Goal: Task Accomplishment & Management: Manage account settings

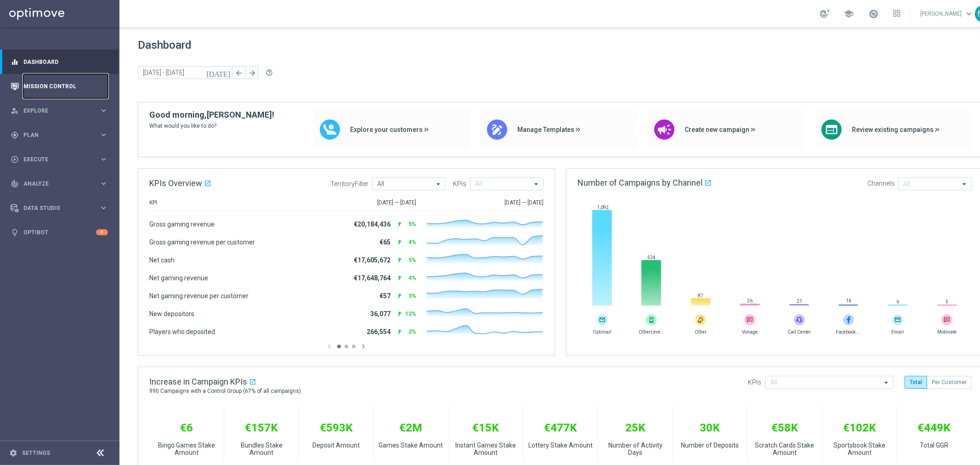
click at [55, 83] on link "Mission Control" at bounding box center [65, 86] width 85 height 24
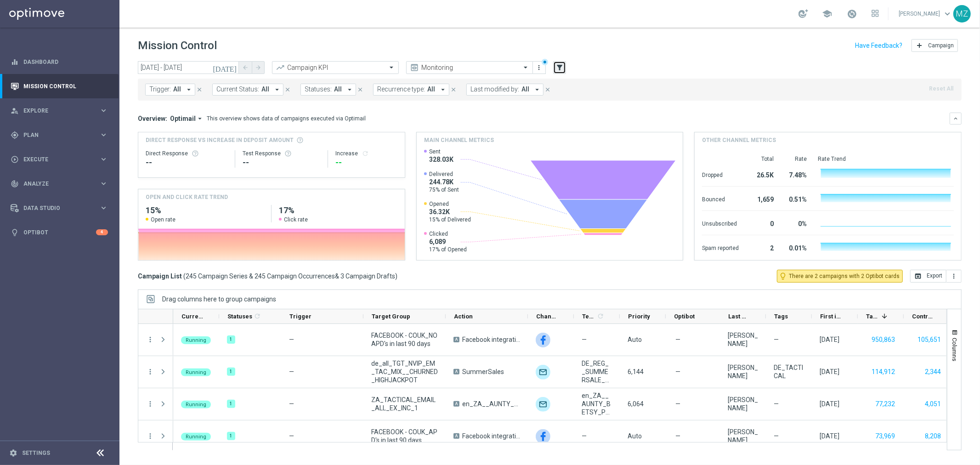
click at [563, 65] on icon "filter_alt" at bounding box center [559, 67] width 8 height 8
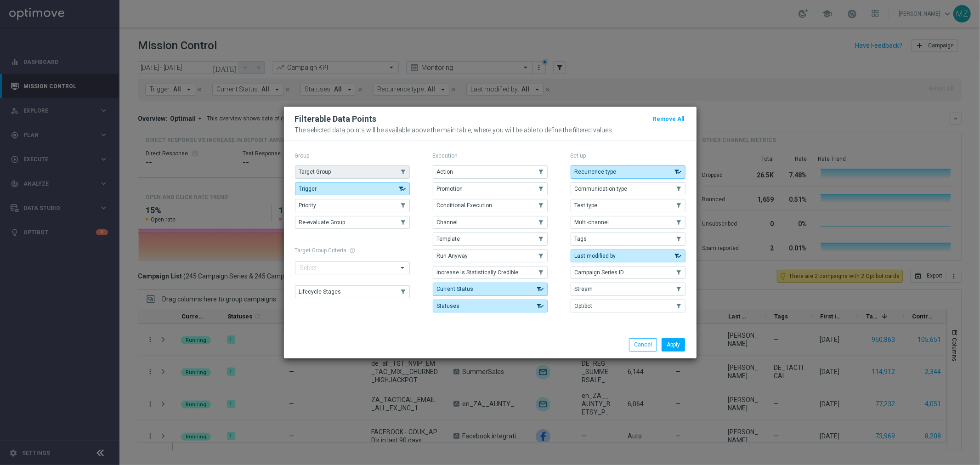
click at [336, 169] on button "Target Group" at bounding box center [352, 171] width 115 height 13
click at [673, 345] on button "Apply" at bounding box center [673, 344] width 23 height 13
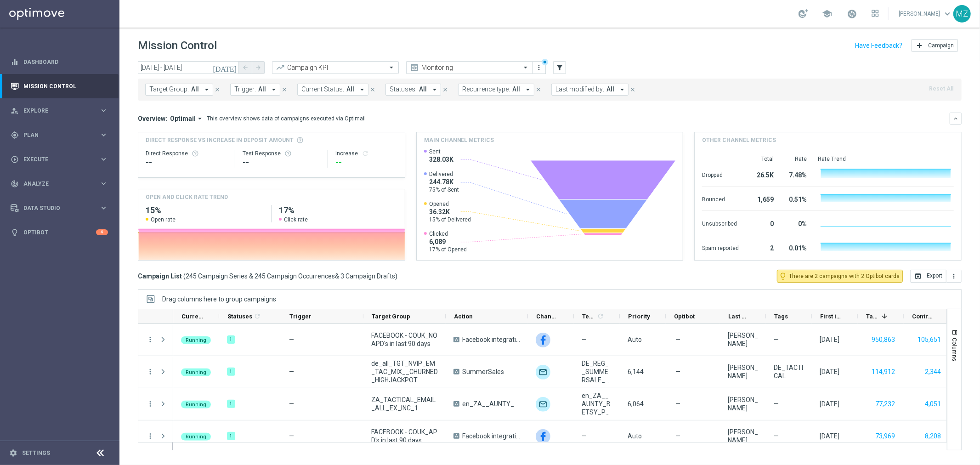
click at [258, 92] on span "All" at bounding box center [262, 89] width 8 height 8
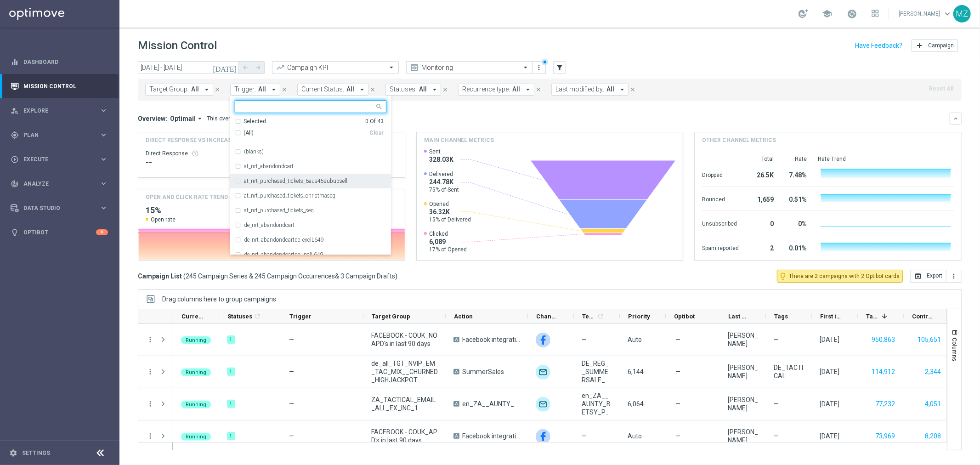
click at [326, 182] on label "at_nrt_purchased_tickets_6aus45subupsell" at bounding box center [295, 181] width 103 height 6
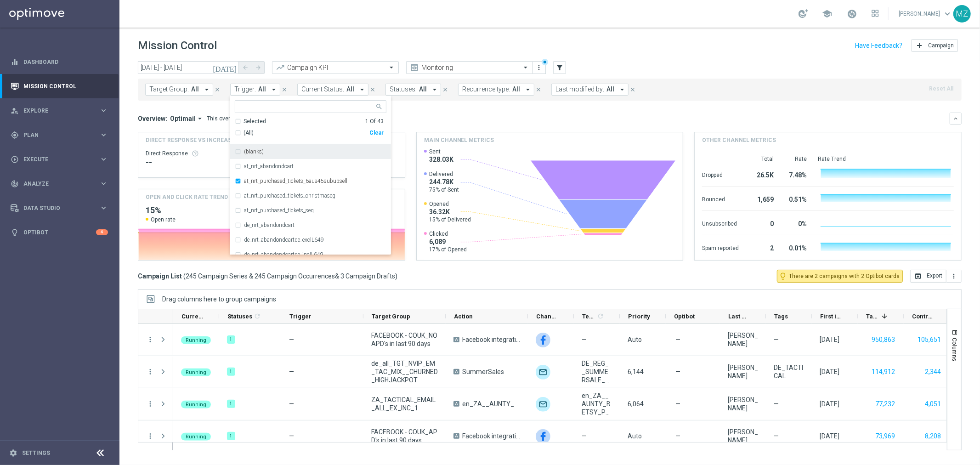
click at [699, 62] on div "today 01 Sep 2025 - 01 Sep 2025 arrow_back arrow_forward Campaign KPI trending_…" at bounding box center [550, 68] width 824 height 14
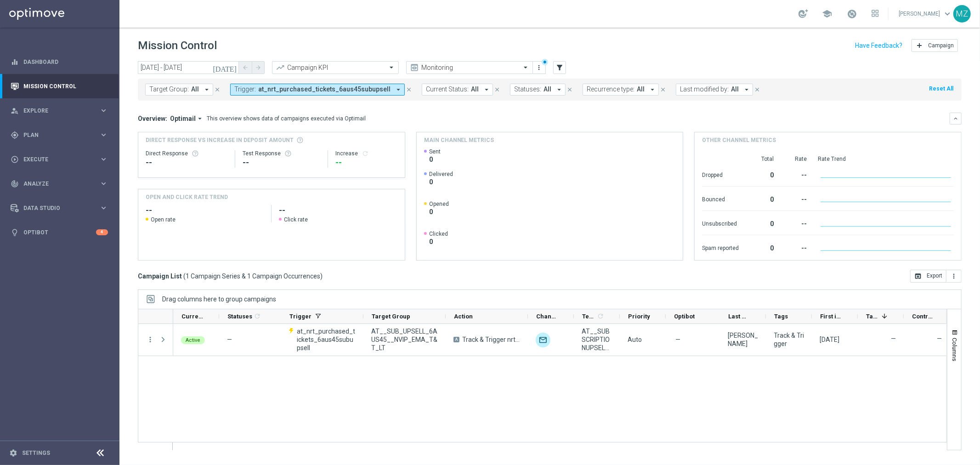
click at [234, 67] on icon "[DATE]" at bounding box center [225, 67] width 25 height 8
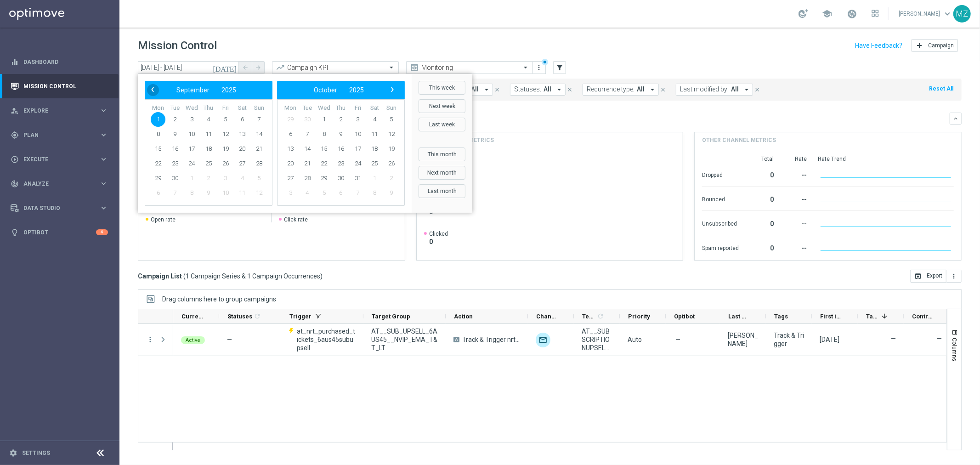
click at [156, 88] on span "‹" at bounding box center [153, 90] width 12 height 12
click at [176, 178] on span "26" at bounding box center [175, 178] width 15 height 15
click at [294, 118] on span "1" at bounding box center [290, 119] width 15 height 15
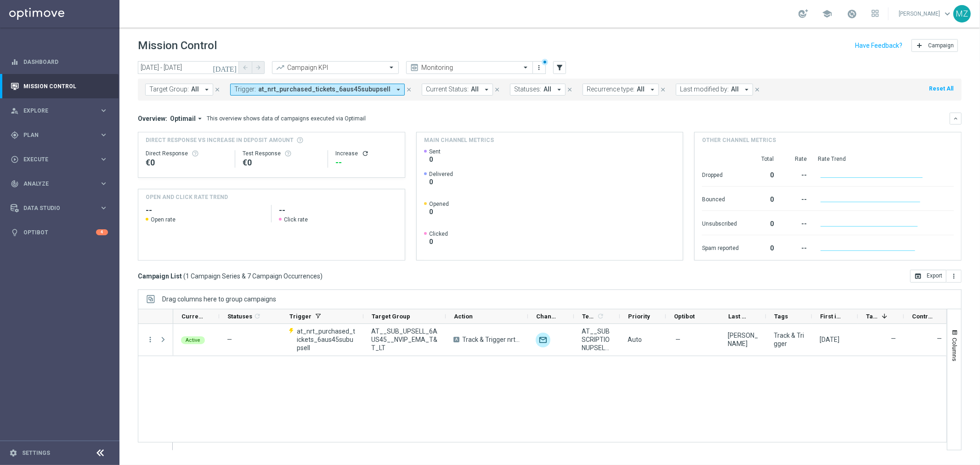
click at [363, 152] on icon "refresh" at bounding box center [365, 153] width 7 height 7
click at [235, 69] on icon "[DATE]" at bounding box center [225, 67] width 25 height 8
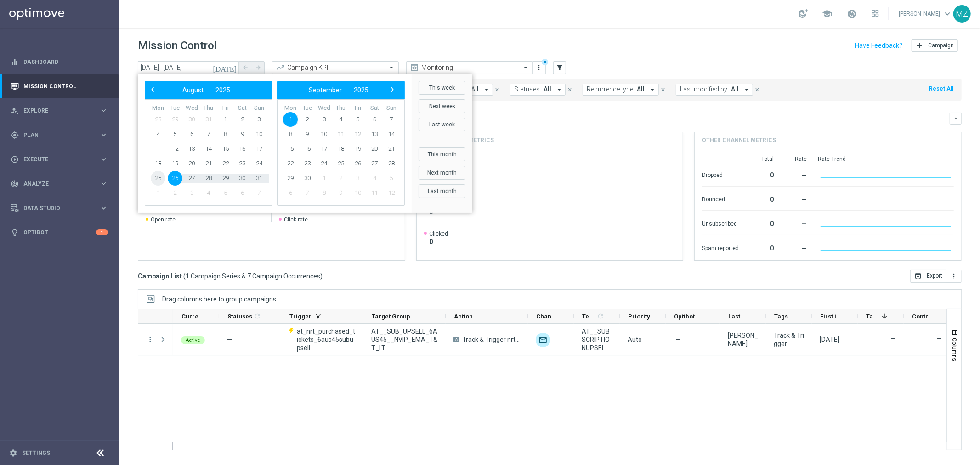
click at [158, 176] on span "25" at bounding box center [158, 178] width 15 height 15
click at [290, 119] on span "1" at bounding box center [290, 119] width 15 height 15
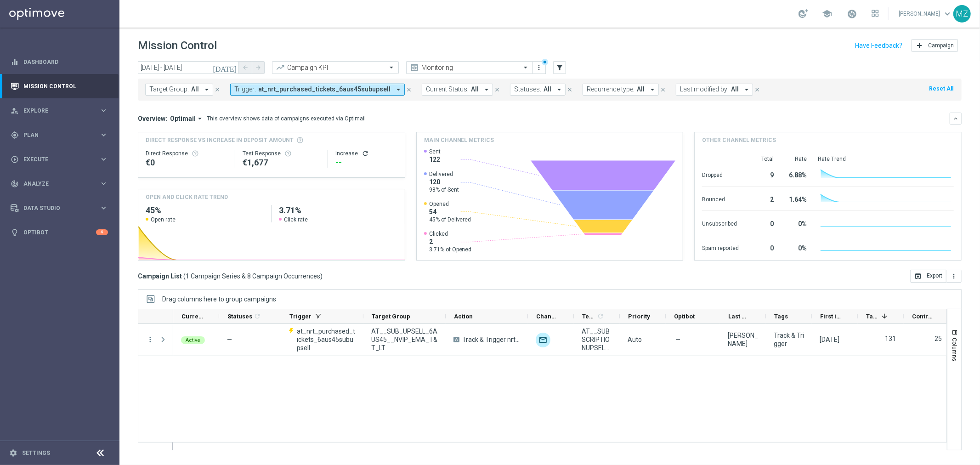
click at [236, 64] on icon "[DATE]" at bounding box center [225, 67] width 25 height 8
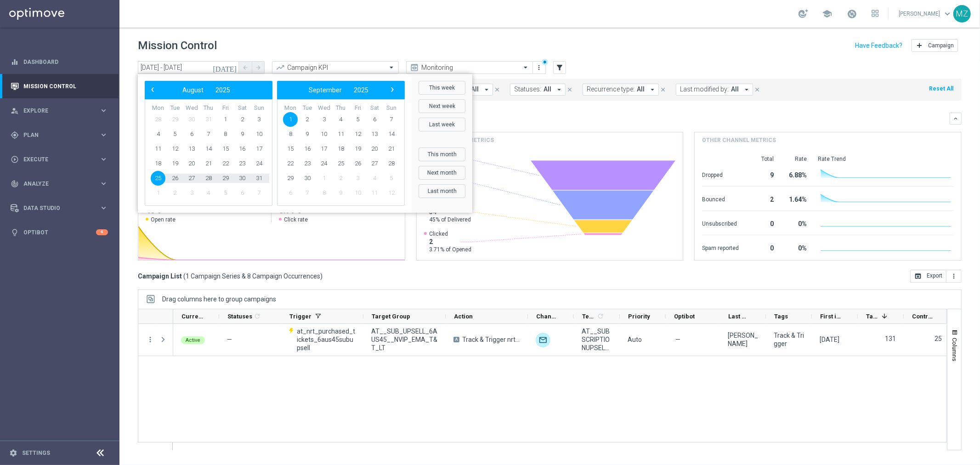
click at [565, 419] on div "Active — at_nrt_purchased_tickets_6aus45subupsell AT__SUB_UPSELL_6AUS45__NVIP_E…" at bounding box center [559, 387] width 773 height 126
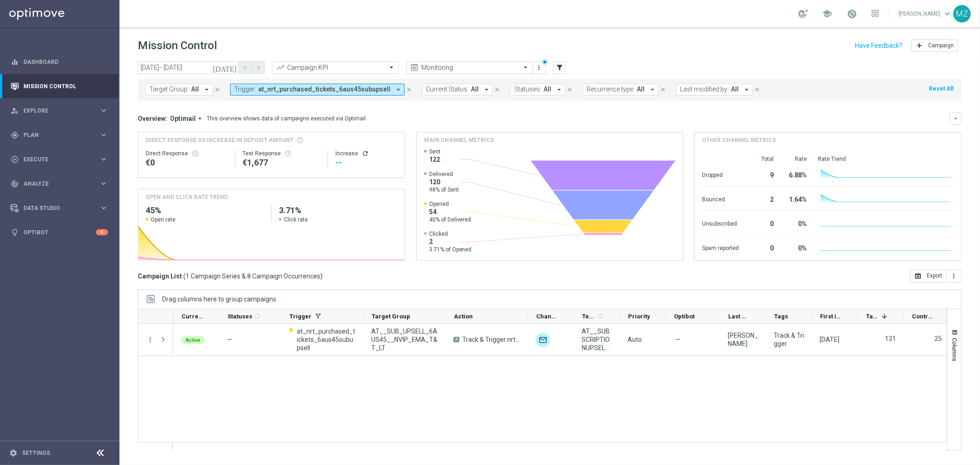
click at [231, 67] on icon "[DATE]" at bounding box center [225, 67] width 25 height 8
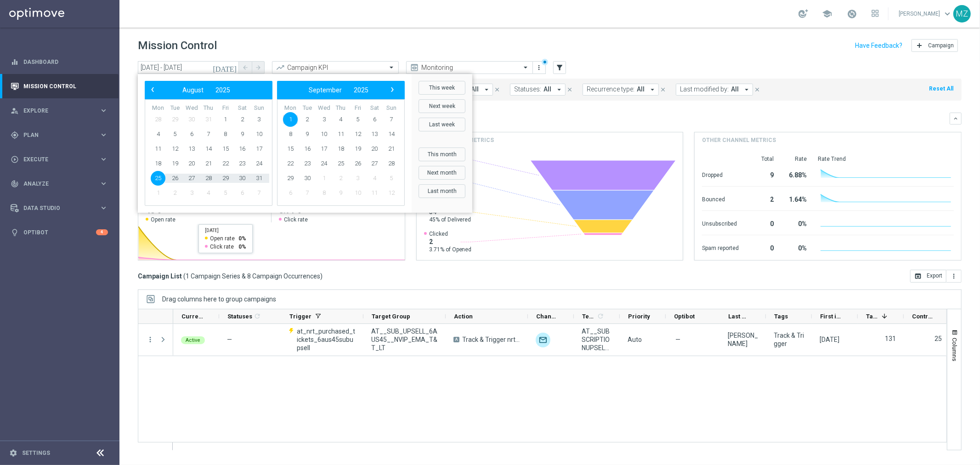
click at [394, 396] on div "Active — at_nrt_purchased_tickets_6aus45subupsell AT__SUB_UPSELL_6AUS45__NVIP_E…" at bounding box center [559, 387] width 773 height 126
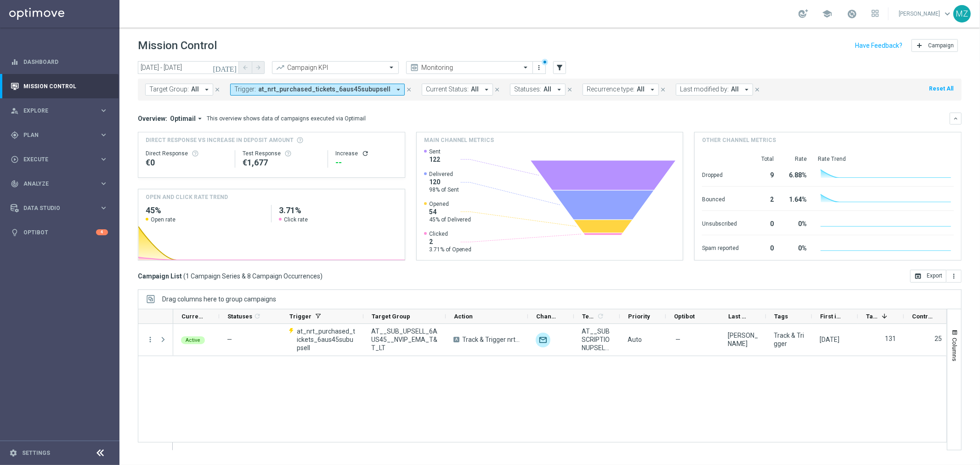
click at [317, 89] on span "at_nrt_purchased_tickets_6aus45subupsell" at bounding box center [324, 89] width 132 height 8
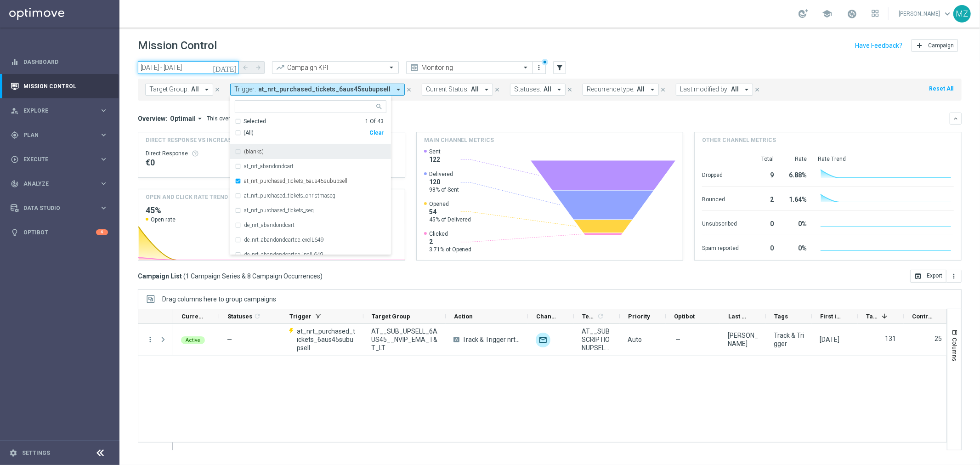
drag, startPoint x: 164, startPoint y: 68, endPoint x: 209, endPoint y: 65, distance: 45.1
click at [164, 68] on input "25 Aug 2025 - 01 Sep 2025" at bounding box center [188, 67] width 101 height 13
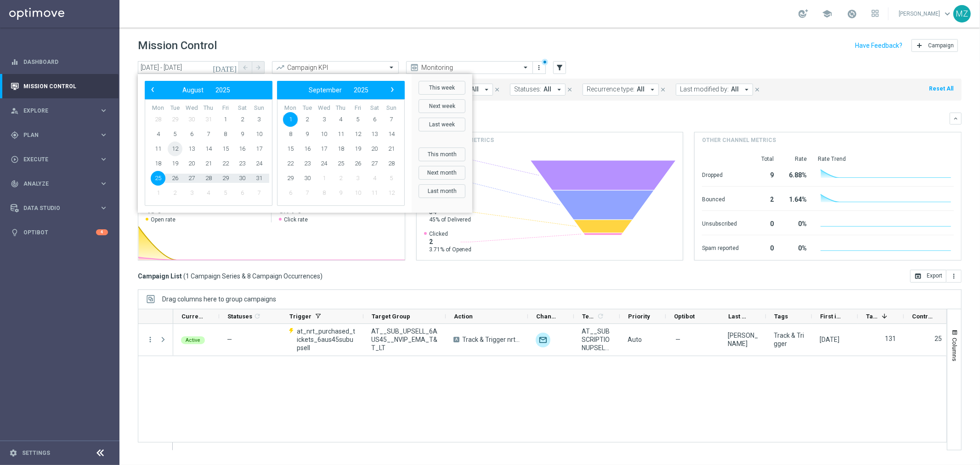
click at [177, 145] on span "12" at bounding box center [175, 149] width 15 height 15
click at [290, 119] on span "1" at bounding box center [290, 119] width 15 height 15
type input "[DATE] - [DATE]"
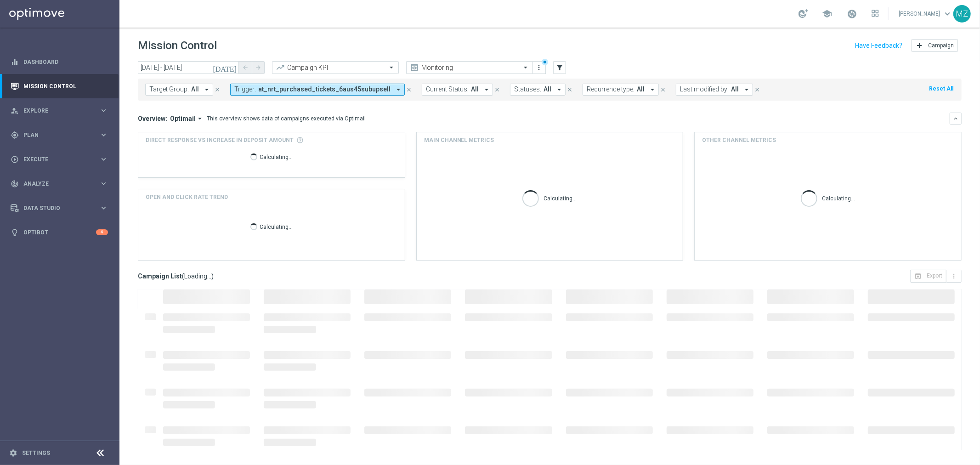
click at [316, 88] on span "at_nrt_purchased_tickets_6aus45subupsell" at bounding box center [324, 89] width 132 height 8
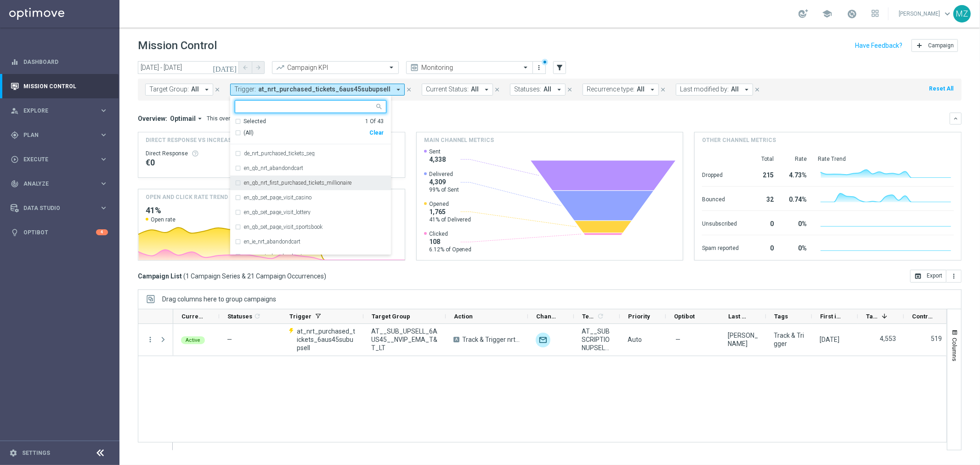
scroll to position [153, 0]
click at [299, 184] on div "de_nrt_purchased_tickets_EJsubupsell" at bounding box center [311, 189] width 152 height 15
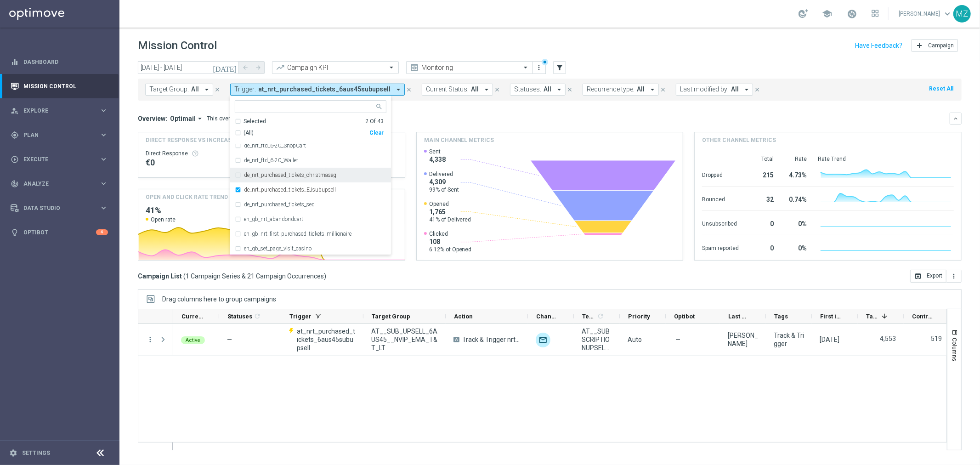
click at [512, 22] on div "school [PERSON_NAME] keyboard_arrow_down MZ" at bounding box center [549, 14] width 861 height 28
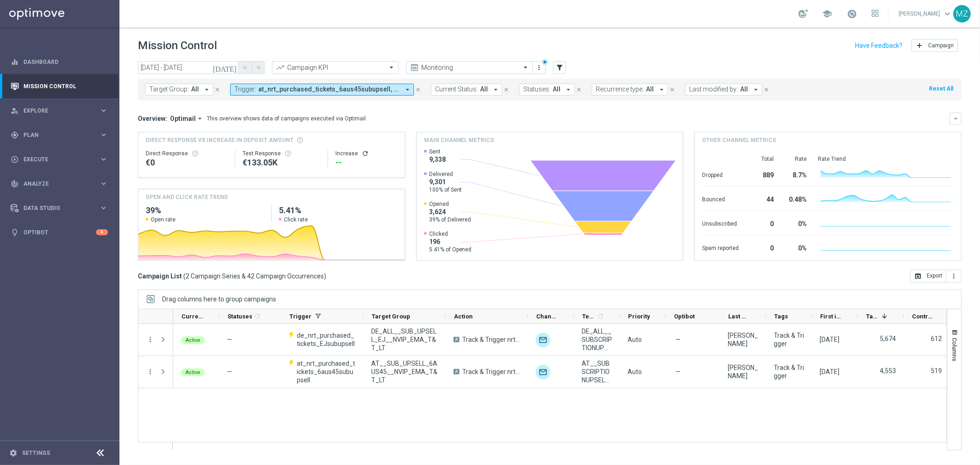
click at [372, 86] on span "at_nrt_purchased_tickets_6aus45subupsell, de_nrt_purchased_tickets_EJsubupsell" at bounding box center [329, 89] width 142 height 8
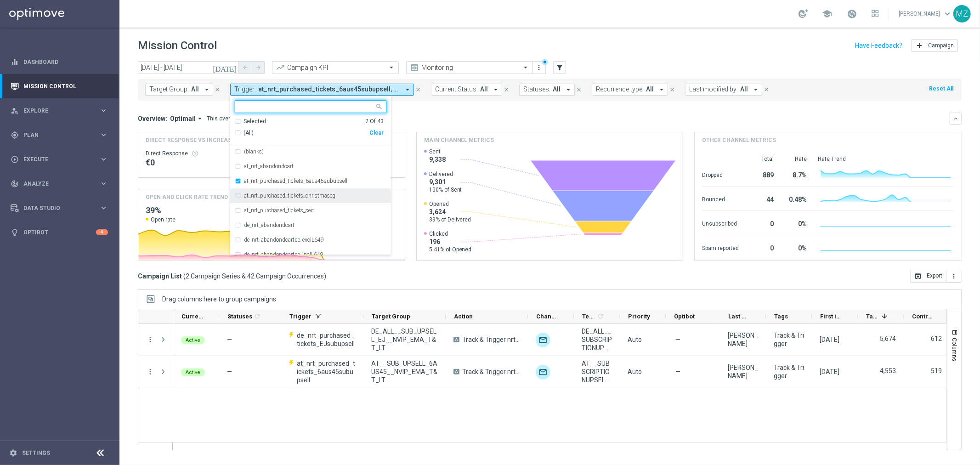
click at [272, 194] on label "at_nrt_purchased_tickets_christmaseg" at bounding box center [289, 196] width 91 height 6
click at [274, 196] on label "at_nrt_purchased_tickets_christmaseg" at bounding box center [289, 196] width 91 height 6
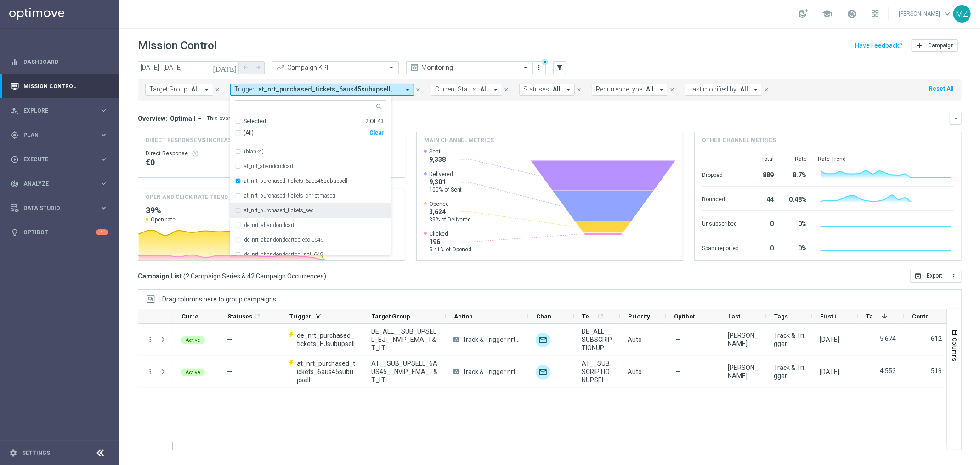
click at [279, 208] on label "at_nrt_purchased_tickets_seg" at bounding box center [279, 211] width 70 height 6
click at [313, 185] on label "en_gb_nrt_first_purchased_tickets_millionaire" at bounding box center [298, 183] width 108 height 6
click at [305, 200] on label "en_za_nrt_purchased_tickets_keno" at bounding box center [284, 199] width 81 height 6
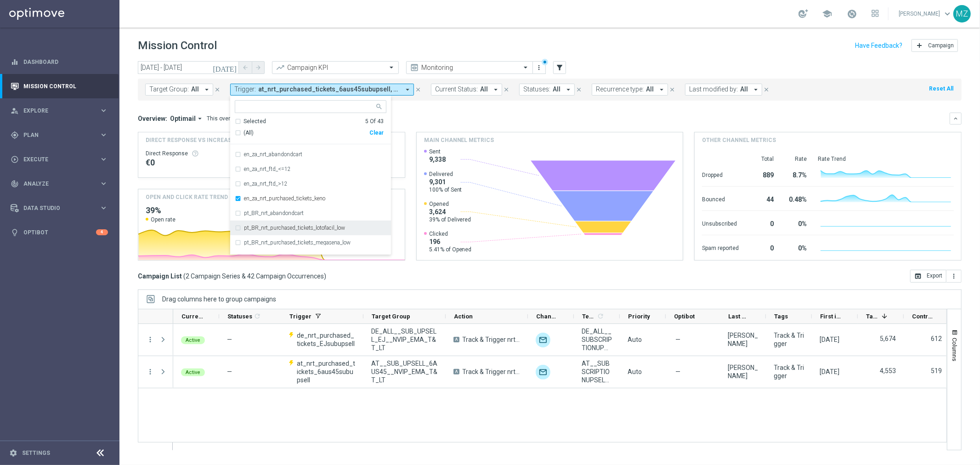
click at [304, 227] on label "pt_BR_nrt_purchased_tickets_lotofacil_low" at bounding box center [294, 228] width 101 height 6
click at [303, 244] on label "pt_BR_nrt_purchased_tickets_megasena_low" at bounding box center [297, 243] width 107 height 6
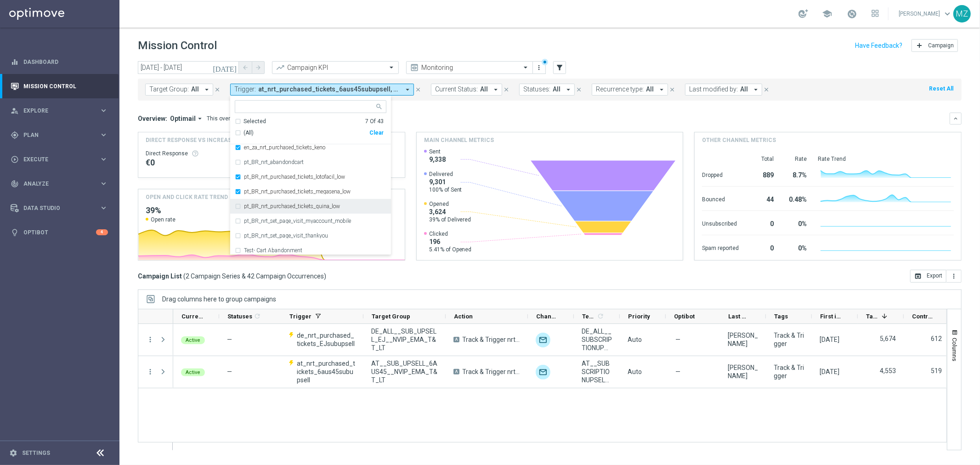
click at [323, 208] on label "pt_BR_nrt_purchased_tickets_quina_low" at bounding box center [292, 207] width 96 height 6
click at [472, 24] on div "school [PERSON_NAME] keyboard_arrow_down MZ" at bounding box center [549, 14] width 861 height 28
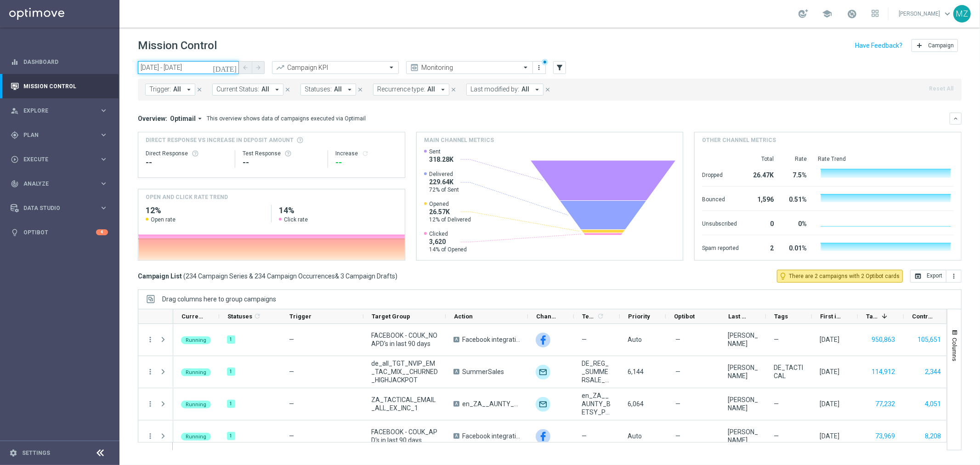
click at [190, 66] on input "01 Sep 2025 - 01 Sep 2025" at bounding box center [188, 67] width 101 height 13
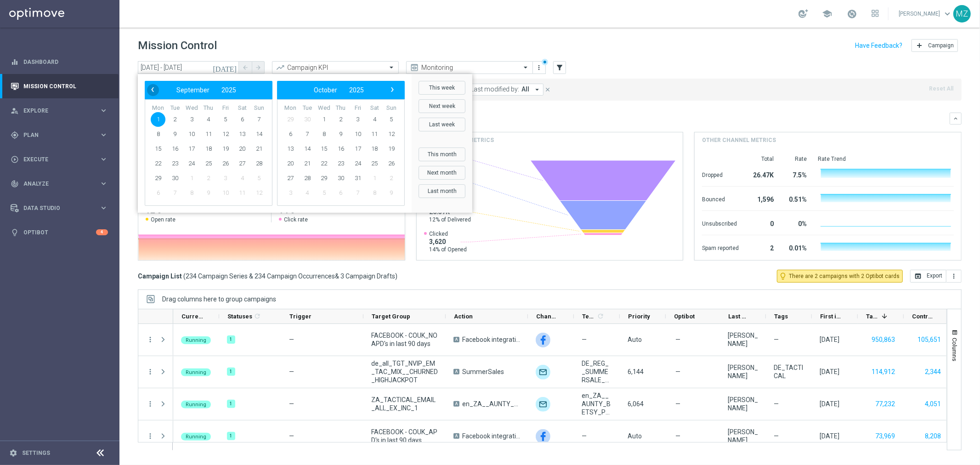
click at [147, 85] on span "‹" at bounding box center [153, 90] width 12 height 12
click at [176, 147] on span "12" at bounding box center [175, 149] width 15 height 15
click at [293, 115] on span "1" at bounding box center [290, 119] width 15 height 15
type input "[DATE] - [DATE]"
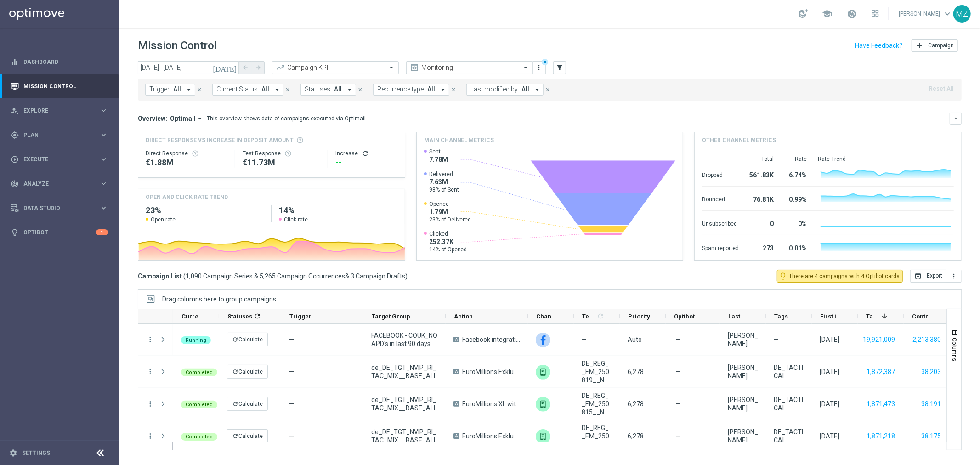
click at [172, 93] on button "Trigger: All arrow_drop_down" at bounding box center [170, 90] width 50 height 12
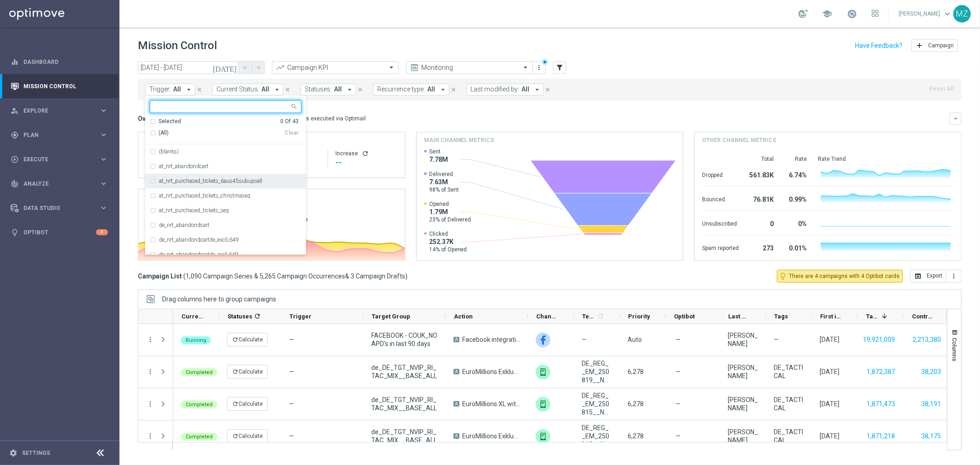
click at [226, 180] on label "at_nrt_purchased_tickets_6aus45subupsell" at bounding box center [210, 181] width 103 height 6
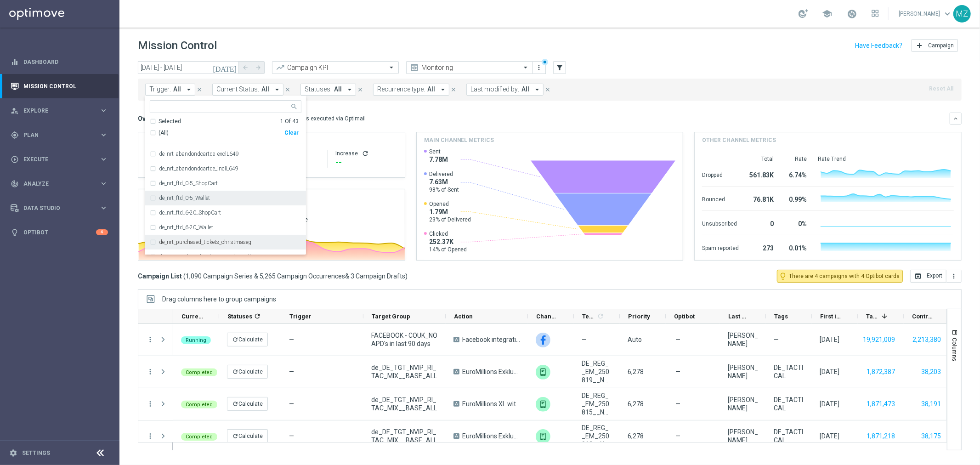
scroll to position [102, 0]
click at [263, 241] on div "de_nrt_purchased_tickets_EJsubupsell" at bounding box center [230, 241] width 142 height 6
click at [724, 58] on header "Mission Control add Campaign" at bounding box center [549, 45] width 861 height 34
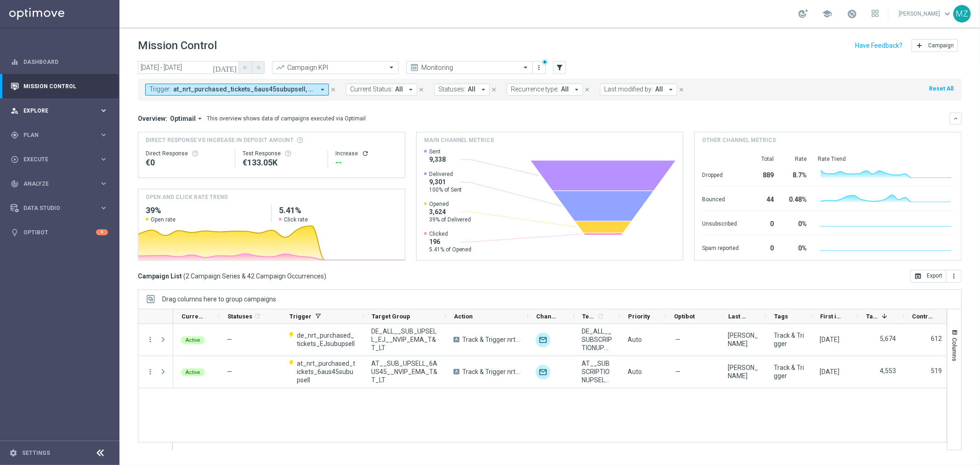
click at [78, 112] on span "Explore" at bounding box center [61, 111] width 76 height 6
click at [31, 246] on span "Plan" at bounding box center [61, 246] width 76 height 6
click at [48, 154] on link "Target Groups" at bounding box center [60, 153] width 72 height 7
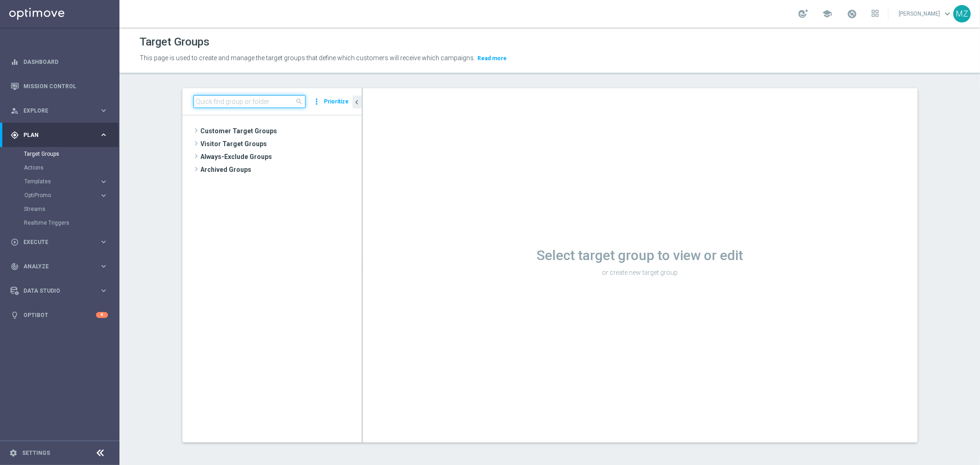
click at [247, 100] on input at bounding box center [249, 101] width 112 height 13
paste input "DE_ALL__SUB_UPSELL_EJ__NVIP_EMA_T&T_LT"
type input "DE_ALL__SUB_UPSELL_EJ__NVIP_EMA_T&T_LT"
click at [252, 173] on span "DE_ALL__SUB_UPSELL_EJ__NVIP_EMA_T&T_LT" at bounding box center [289, 170] width 103 height 8
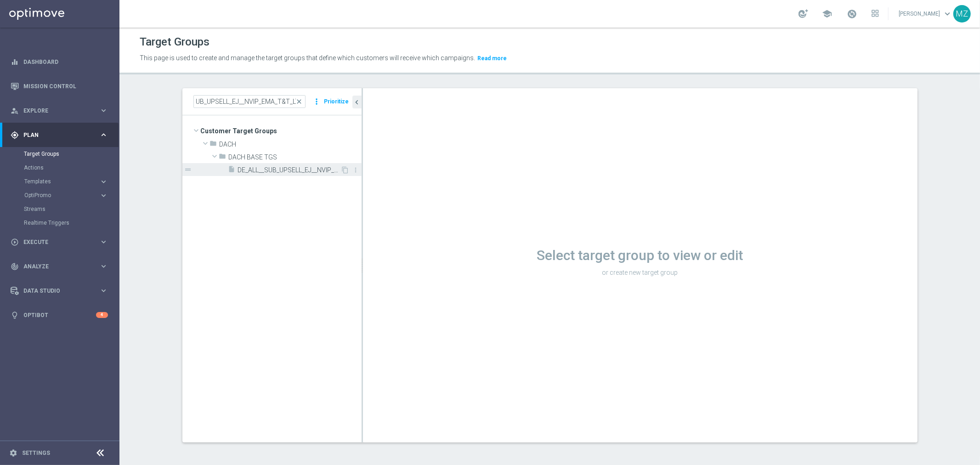
scroll to position [0, 0]
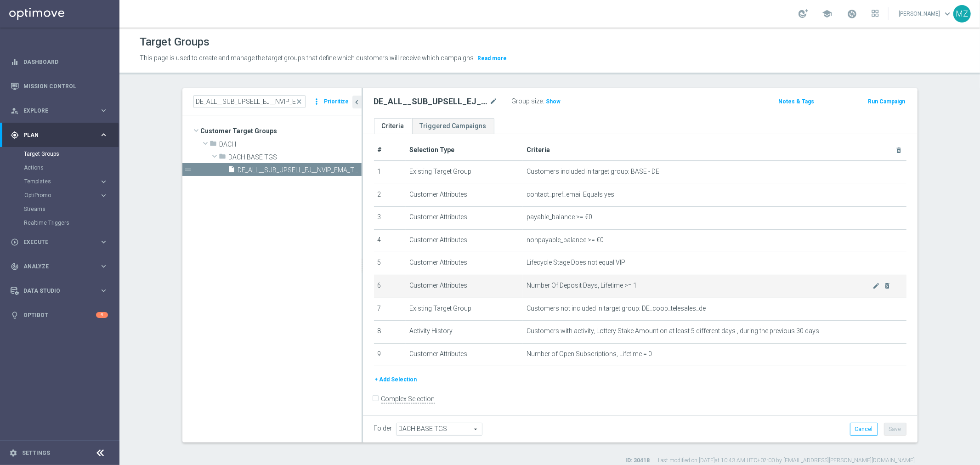
scroll to position [7, 0]
click at [377, 376] on button "+ Add Selection" at bounding box center [396, 378] width 44 height 10
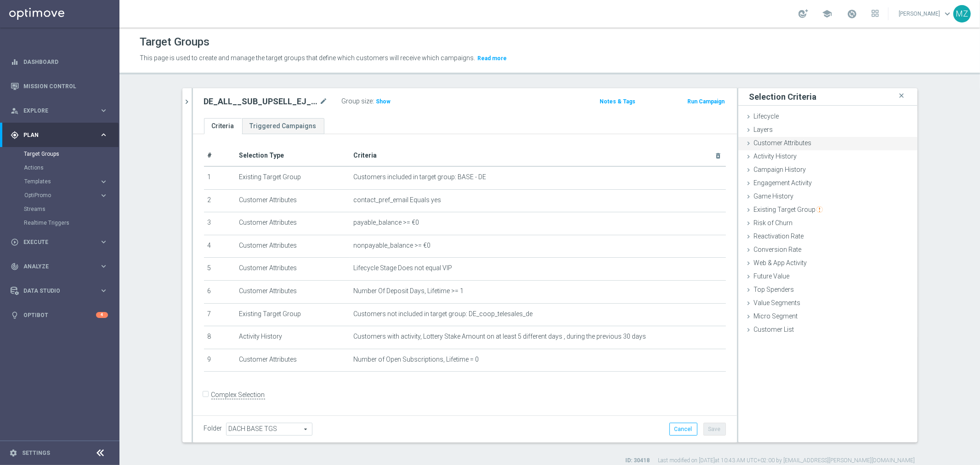
click at [784, 139] on span "Customer Attributes" at bounding box center [783, 142] width 58 height 7
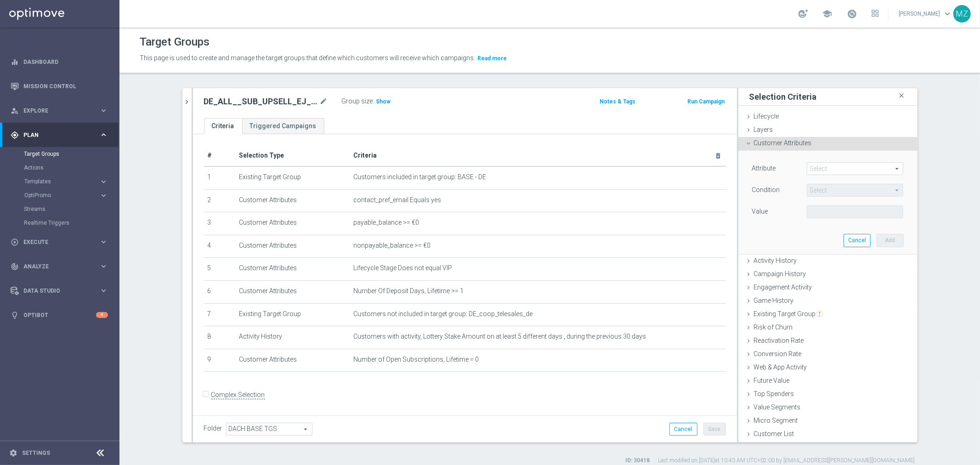
click at [844, 169] on span at bounding box center [855, 169] width 96 height 12
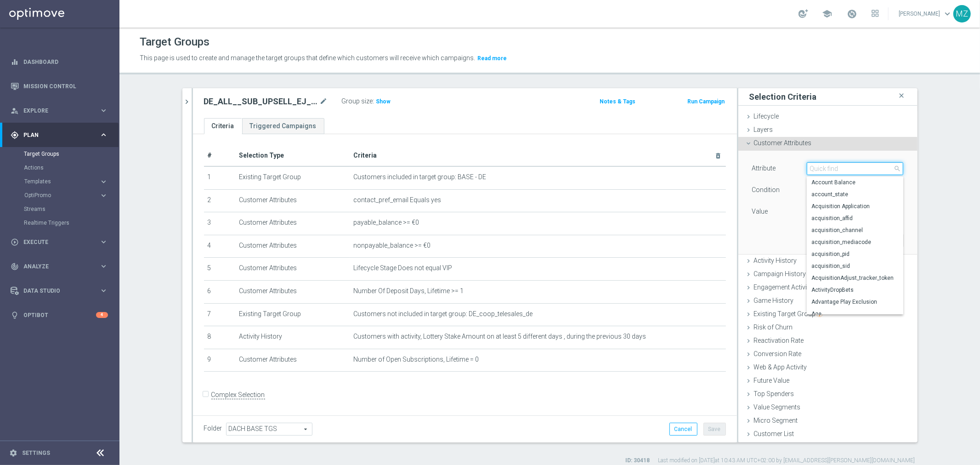
click at [844, 169] on input "search" at bounding box center [855, 168] width 96 height 13
type input "ID"
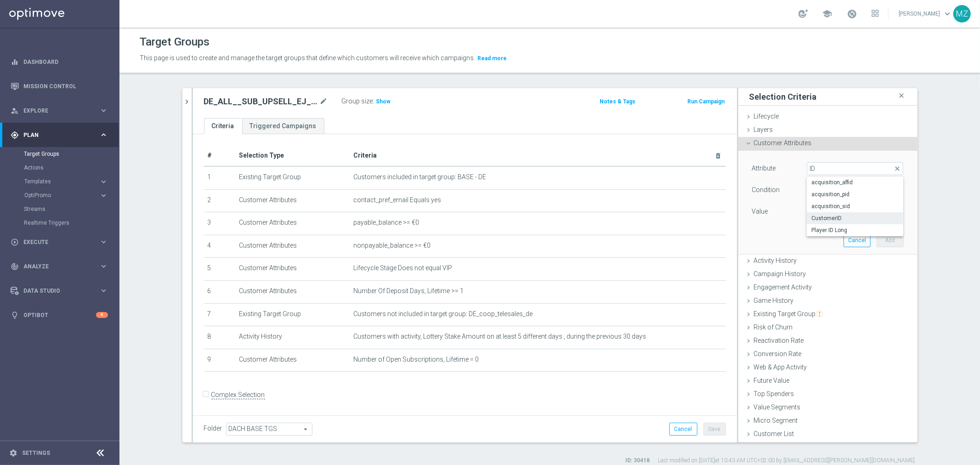
click at [840, 213] on label "CustomerID" at bounding box center [855, 218] width 96 height 12
type input "CustomerID"
click at [832, 193] on span "Equals" at bounding box center [855, 190] width 96 height 12
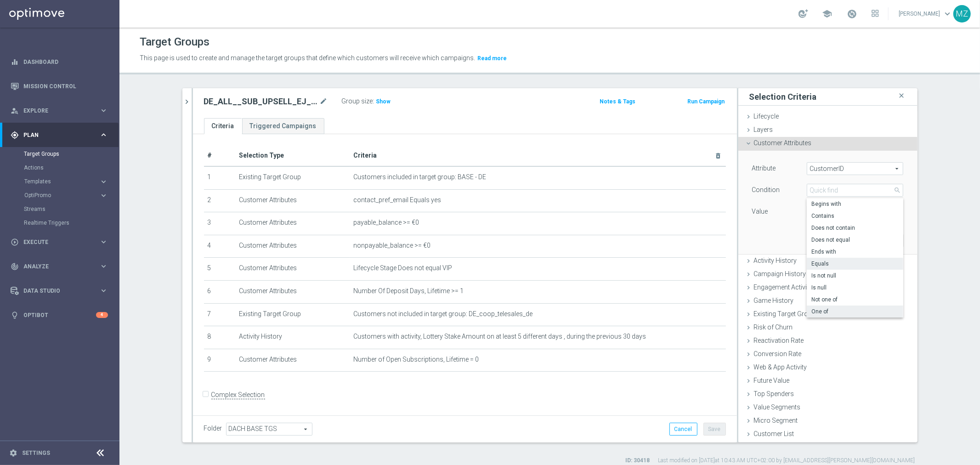
click at [838, 309] on span "One of" at bounding box center [854, 311] width 87 height 7
type input "One of"
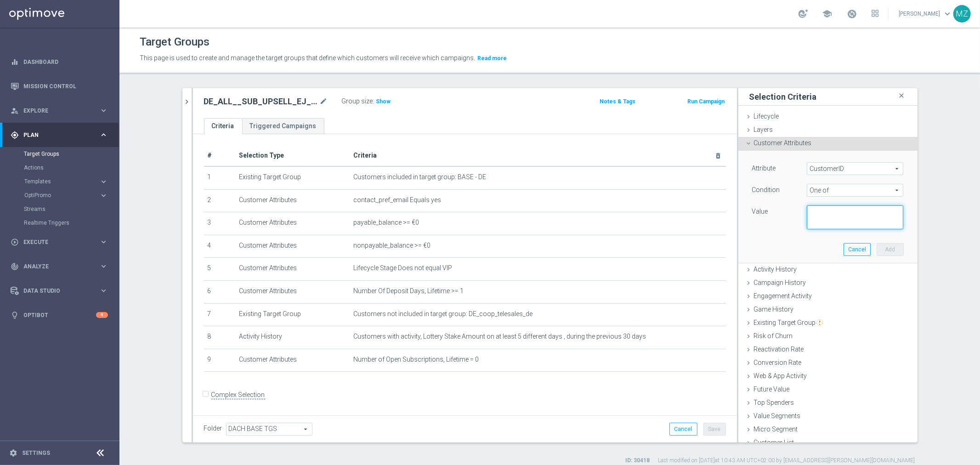
click at [823, 214] on textarea at bounding box center [855, 217] width 96 height 24
paste textarea "19612274"
click at [865, 210] on textarea "19612274," at bounding box center [855, 217] width 96 height 24
paste textarea "224919302"
type textarea "19612274,224919302"
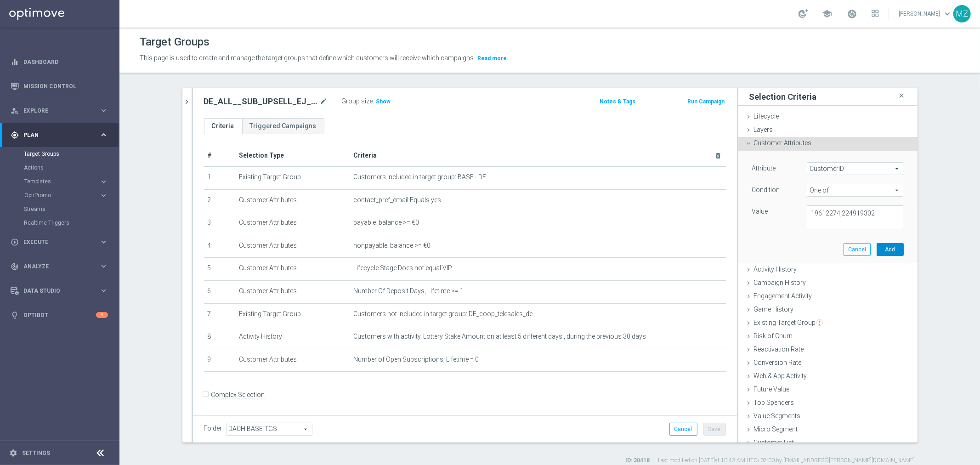
click at [881, 246] on button "Add" at bounding box center [890, 249] width 27 height 13
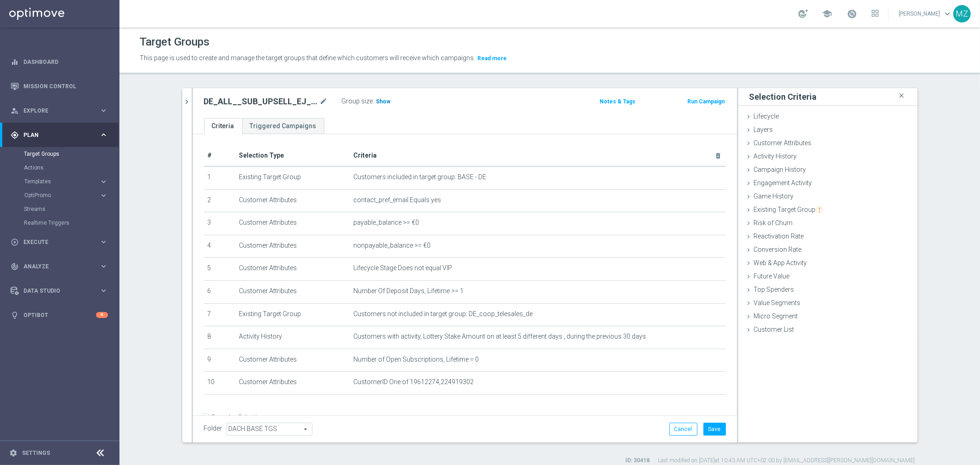
click at [376, 100] on span "Show" at bounding box center [383, 101] width 15 height 6
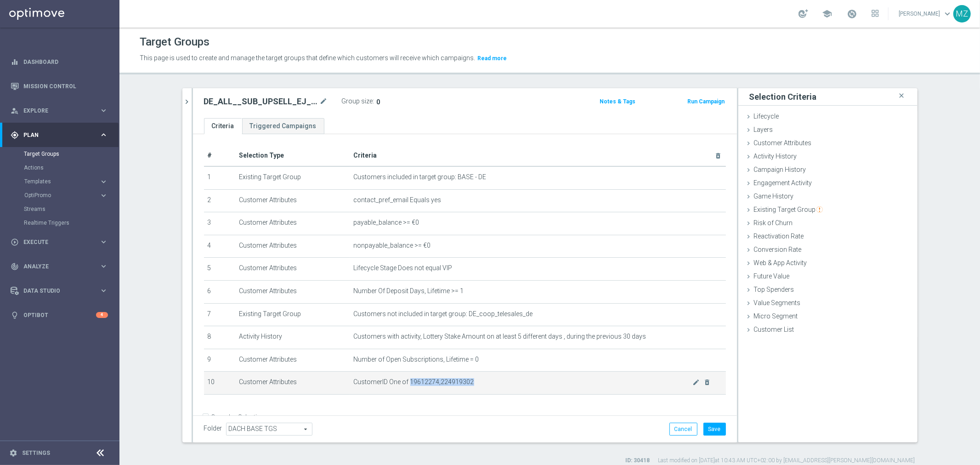
drag, startPoint x: 468, startPoint y: 382, endPoint x: 404, endPoint y: 380, distance: 63.4
click at [404, 380] on span "CustomerID One of 19612274,224919302" at bounding box center [523, 382] width 339 height 8
copy span "19612274,224919302"
click at [703, 380] on icon "delete_forever" at bounding box center [706, 382] width 7 height 7
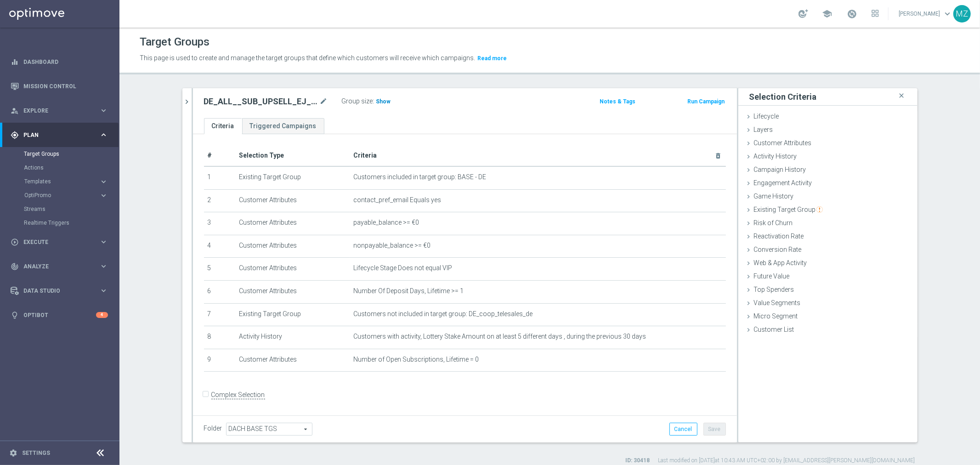
click at [383, 100] on span "Show" at bounding box center [383, 101] width 15 height 6
drag, startPoint x: 793, startPoint y: 140, endPoint x: 796, endPoint y: 147, distance: 8.2
click at [793, 140] on span "Customer Attributes" at bounding box center [783, 142] width 58 height 7
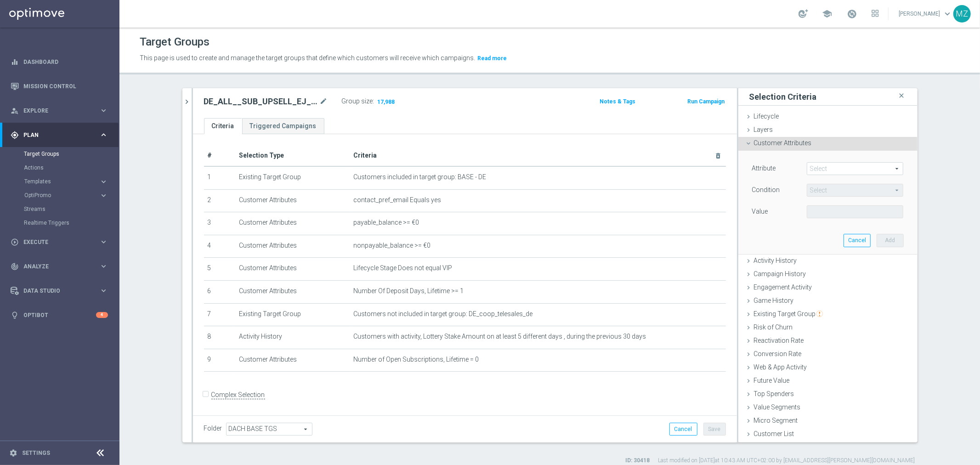
click at [824, 172] on span at bounding box center [855, 169] width 96 height 12
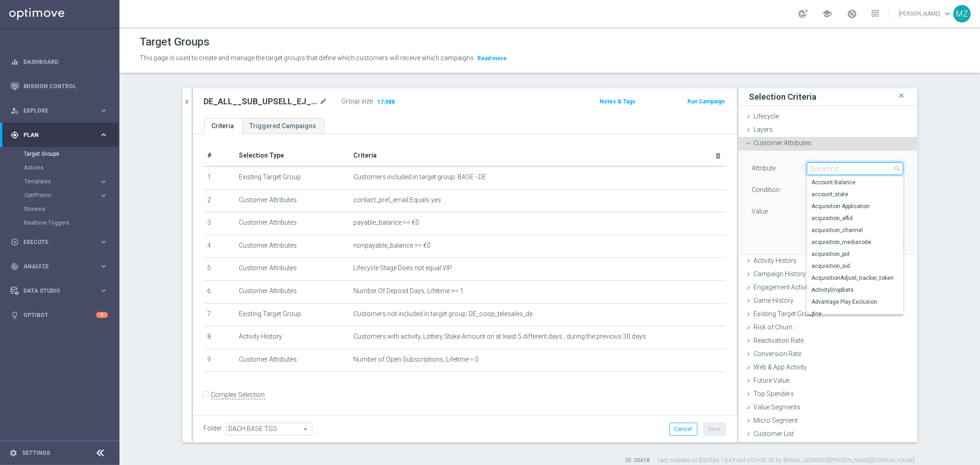
click at [824, 172] on input "search" at bounding box center [855, 168] width 96 height 13
type input "ID"
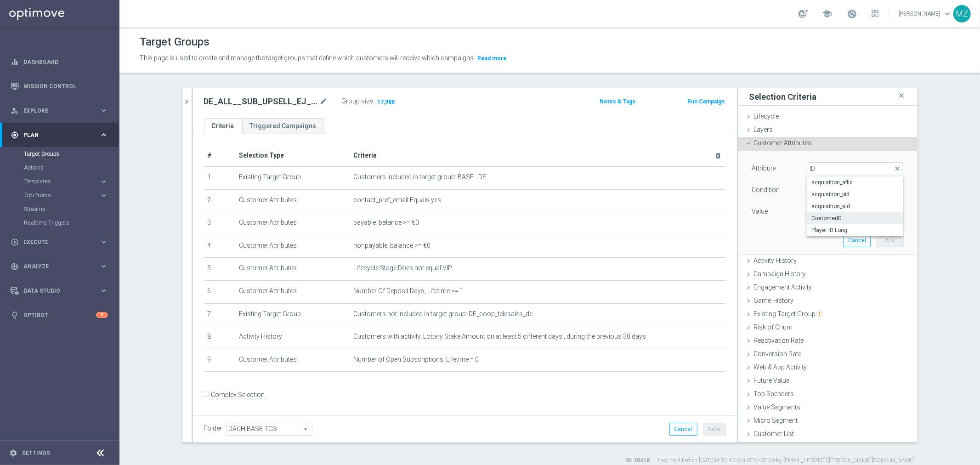
click at [833, 213] on label "CustomerID" at bounding box center [855, 218] width 96 height 12
type input "CustomerID"
type input "Equals"
click at [830, 210] on input "text" at bounding box center [855, 211] width 96 height 13
paste input "19612274,224919302"
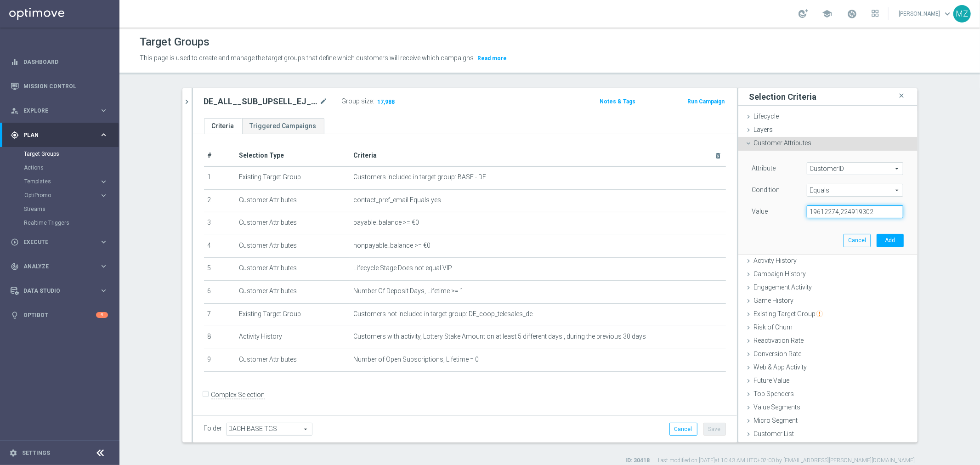
type input "19612274,224919302"
click at [832, 194] on span "Equals" at bounding box center [855, 190] width 96 height 12
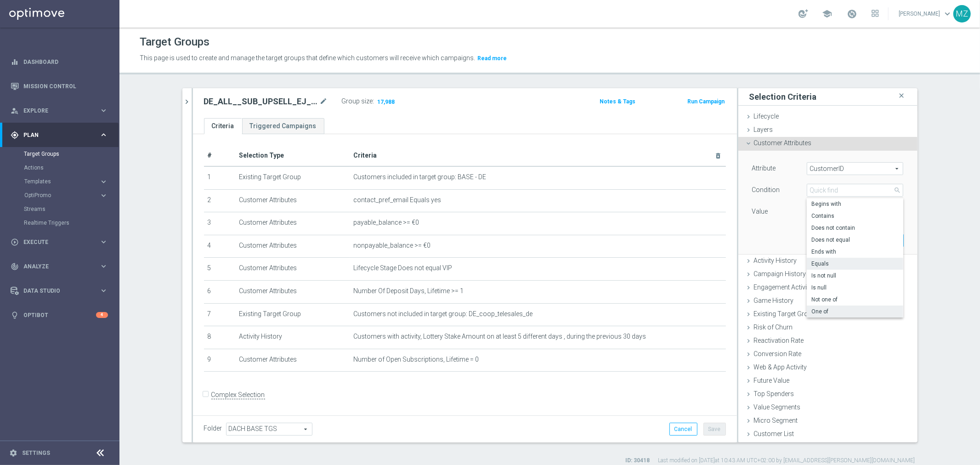
click at [850, 310] on span "One of" at bounding box center [854, 311] width 87 height 7
type input "One of"
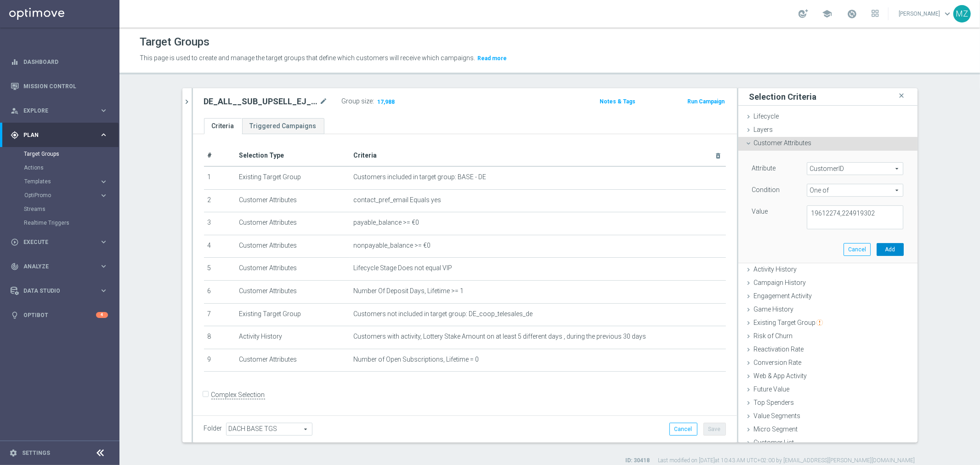
click at [890, 248] on button "Add" at bounding box center [890, 249] width 27 height 13
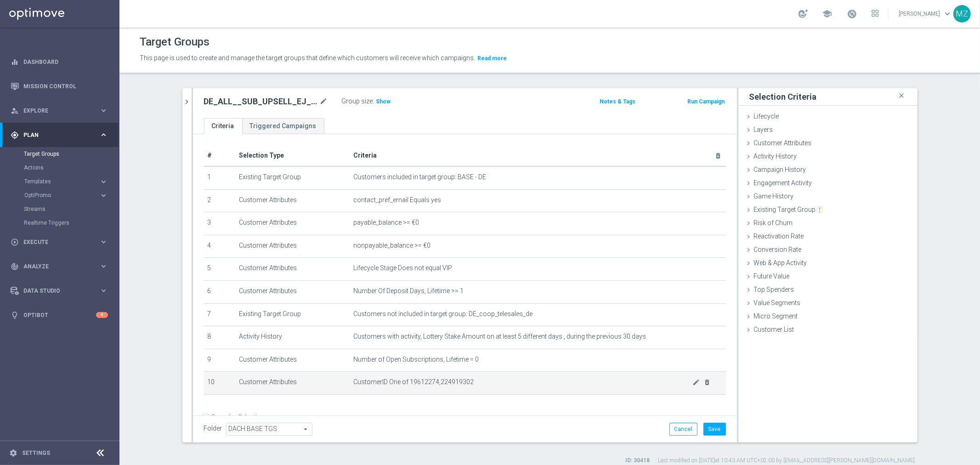
scroll to position [20, 0]
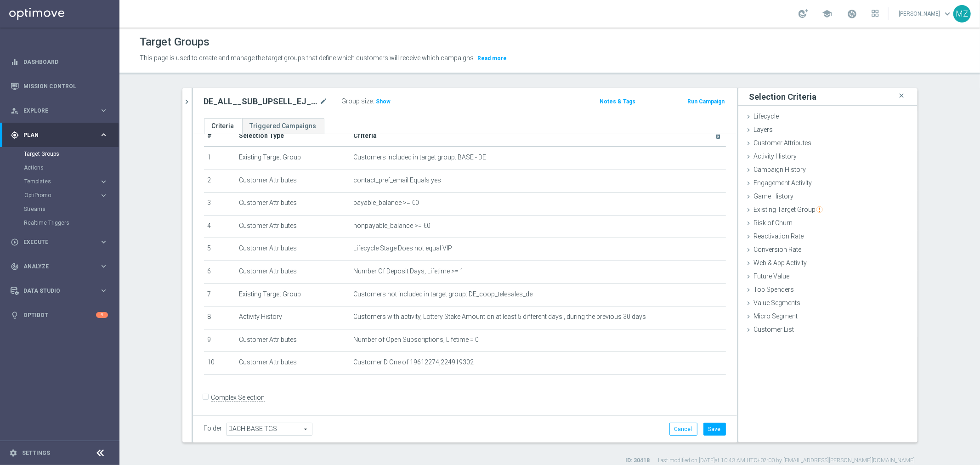
click at [204, 393] on input "Complex Selection" at bounding box center [207, 398] width 6 height 13
checkbox input "true"
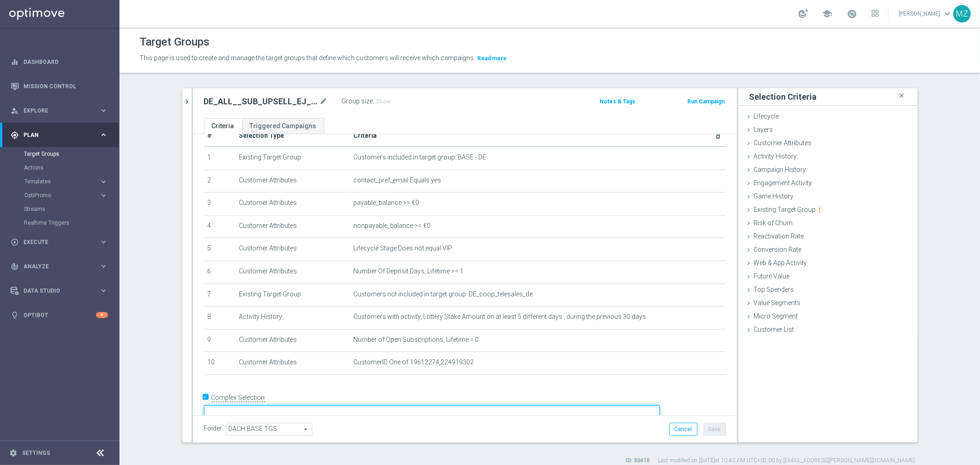
click at [302, 405] on textarea at bounding box center [432, 413] width 456 height 16
click at [454, 406] on textarea "(1 AND 2 AND 3 AND 4 AND 5 AND 6 AND 7 AND 8 AND 9 AND 10)" at bounding box center [432, 414] width 456 height 16
type textarea "(1 AND 2 AND 3 AND 4 AND 5 AND 6 AND 7 AND 8 AND 9) or 10"
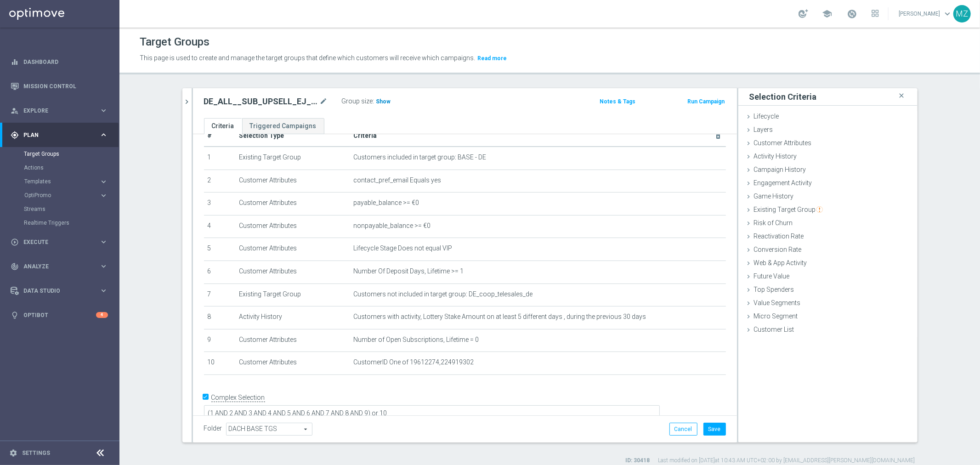
click at [381, 100] on span "Show" at bounding box center [383, 101] width 15 height 6
click at [712, 429] on button "Save" at bounding box center [714, 429] width 23 height 13
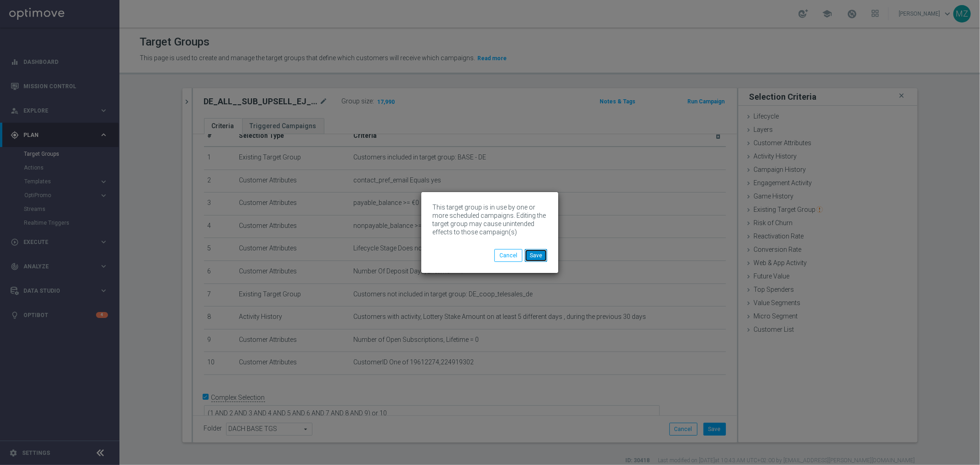
click at [538, 254] on button "Save" at bounding box center [536, 255] width 23 height 13
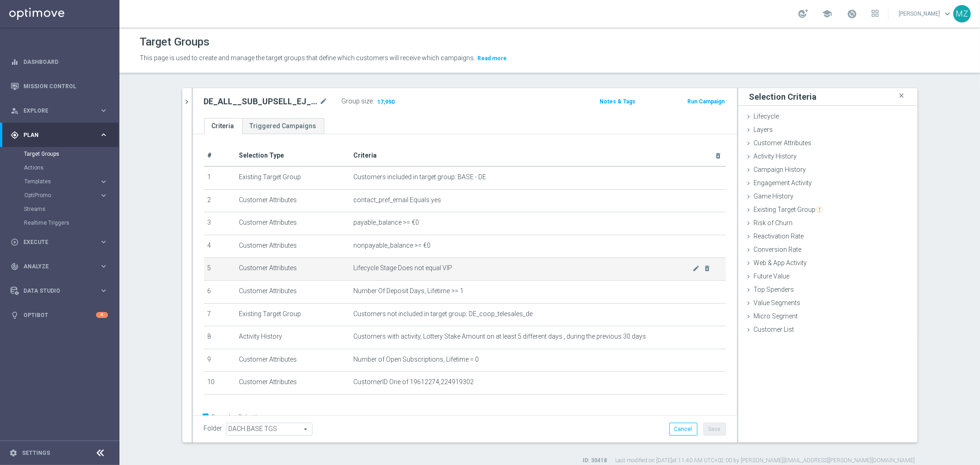
scroll to position [21, 0]
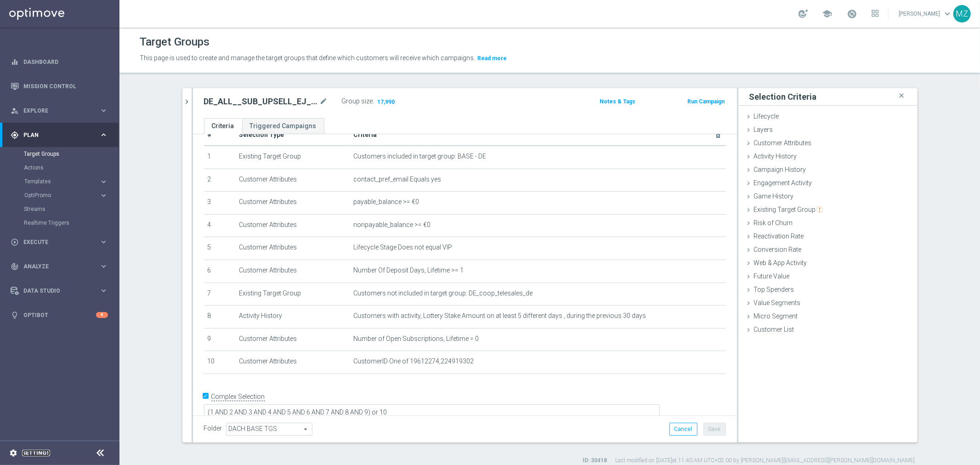
click at [40, 452] on link "Settings" at bounding box center [36, 453] width 28 height 6
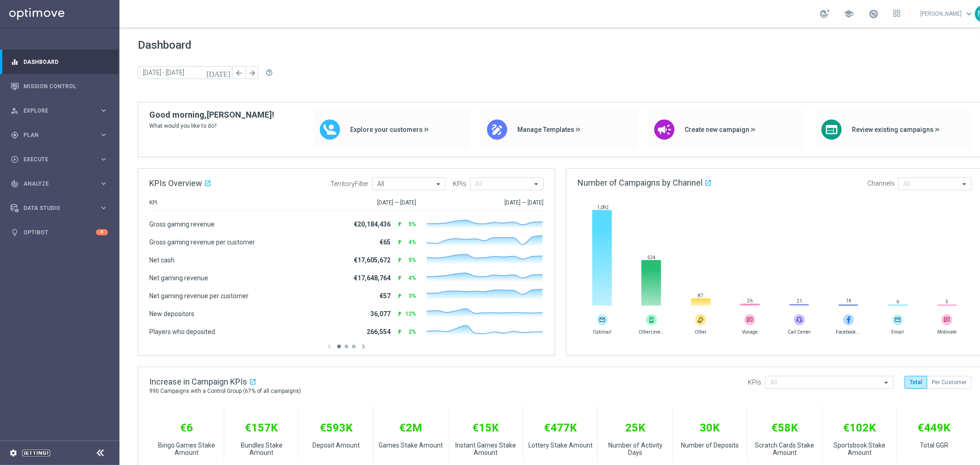
click at [35, 454] on link "Settings" at bounding box center [36, 453] width 28 height 6
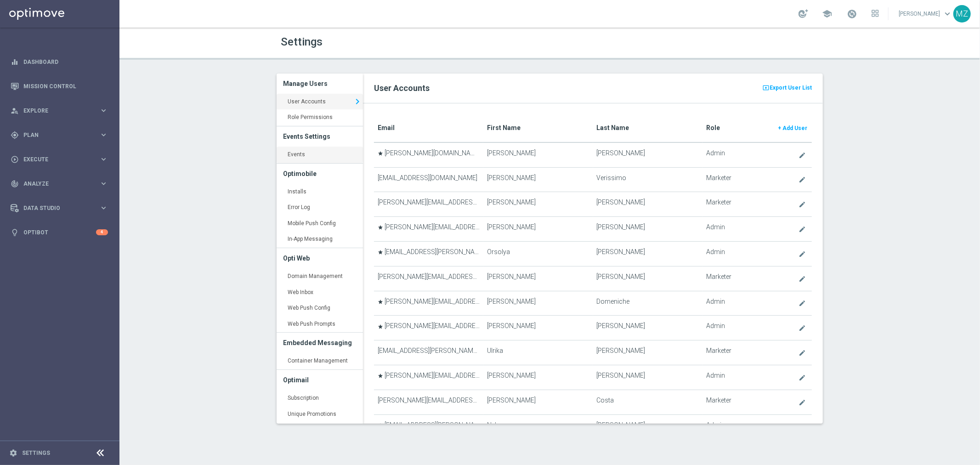
click at [291, 153] on link "Events keyboard_arrow_right" at bounding box center [320, 155] width 86 height 17
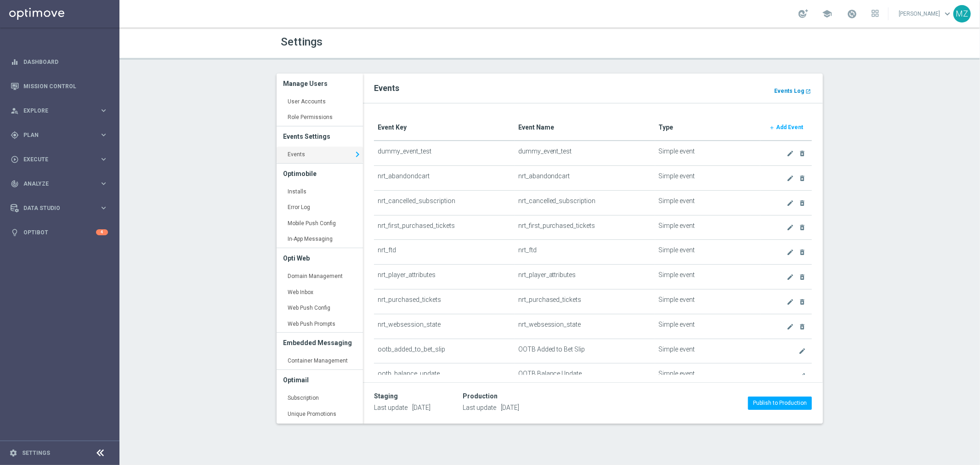
click at [799, 89] on b "Events Log" at bounding box center [789, 91] width 30 height 6
click at [57, 108] on span "Explore" at bounding box center [61, 111] width 76 height 6
click at [47, 243] on span "Plan" at bounding box center [61, 246] width 76 height 6
click at [46, 153] on link "Target Groups" at bounding box center [60, 153] width 72 height 7
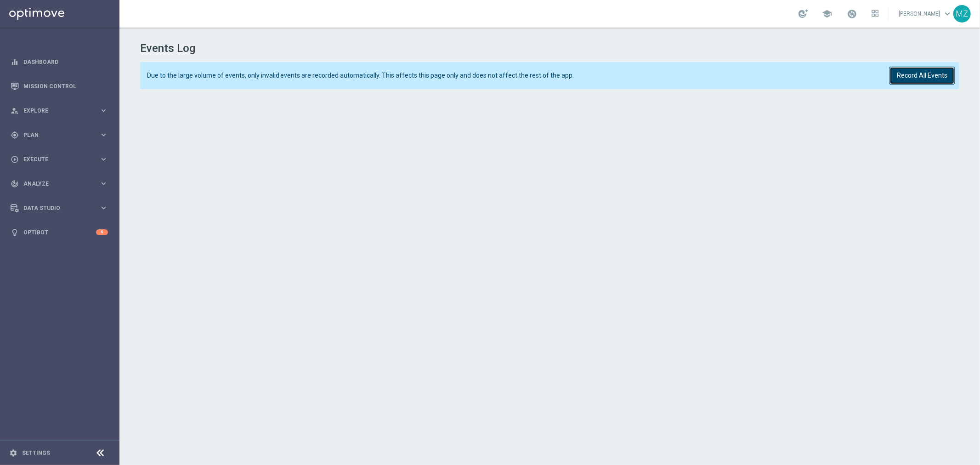
click at [920, 73] on button "Record All Events" at bounding box center [922, 76] width 65 height 18
click at [935, 79] on button "Record All Events" at bounding box center [922, 76] width 65 height 18
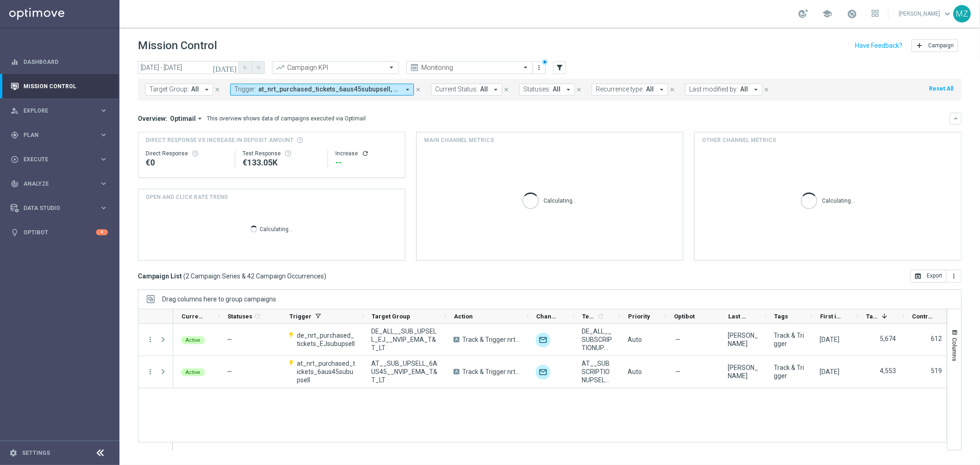
click at [351, 89] on span "at_nrt_purchased_tickets_6aus45subupsell, at_nrt_purchased_tickets_seg, de_nrt_…" at bounding box center [329, 89] width 142 height 8
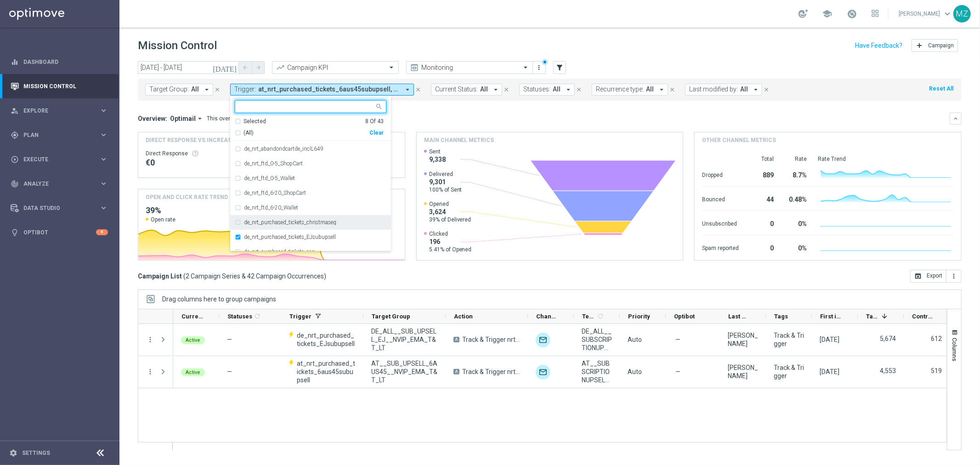
scroll to position [153, 0]
click at [601, 19] on div "school [PERSON_NAME] keyboard_arrow_down MZ" at bounding box center [549, 14] width 861 height 28
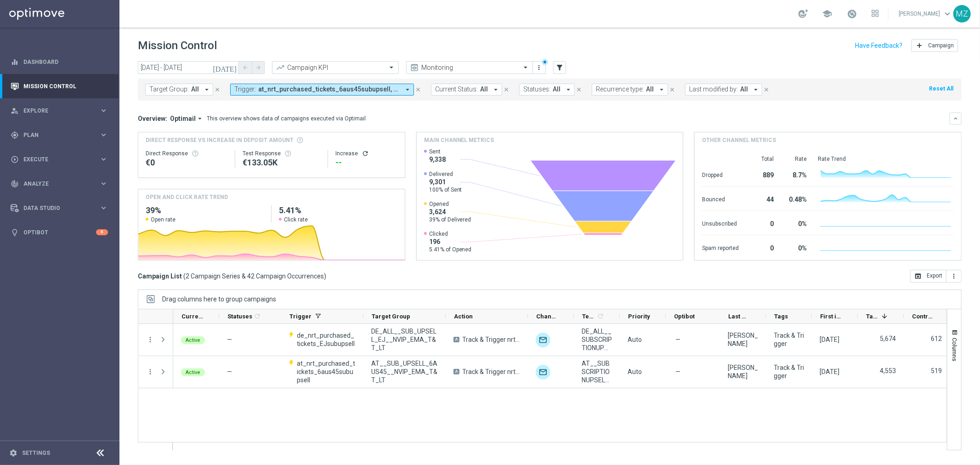
click at [308, 91] on span "at_nrt_purchased_tickets_6aus45subupsell, at_nrt_purchased_tickets_seg, de_nrt_…" at bounding box center [329, 89] width 142 height 8
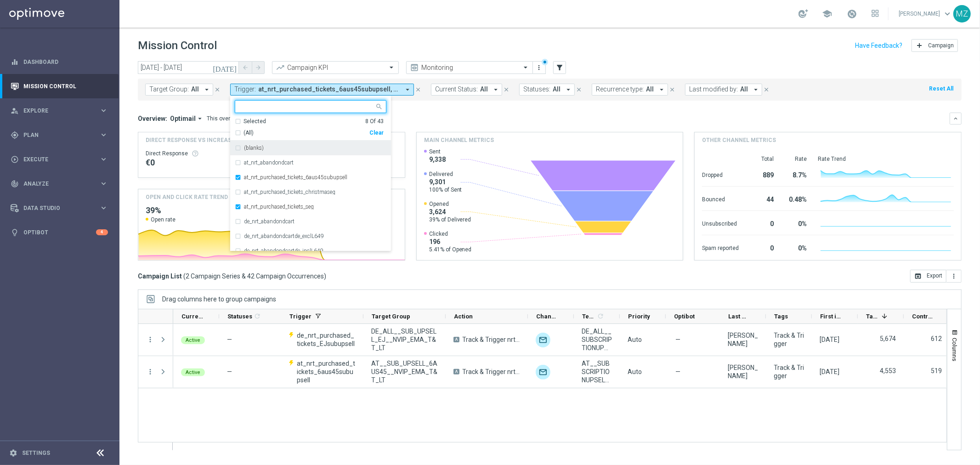
click at [238, 131] on div "(All)" at bounding box center [302, 133] width 135 height 8
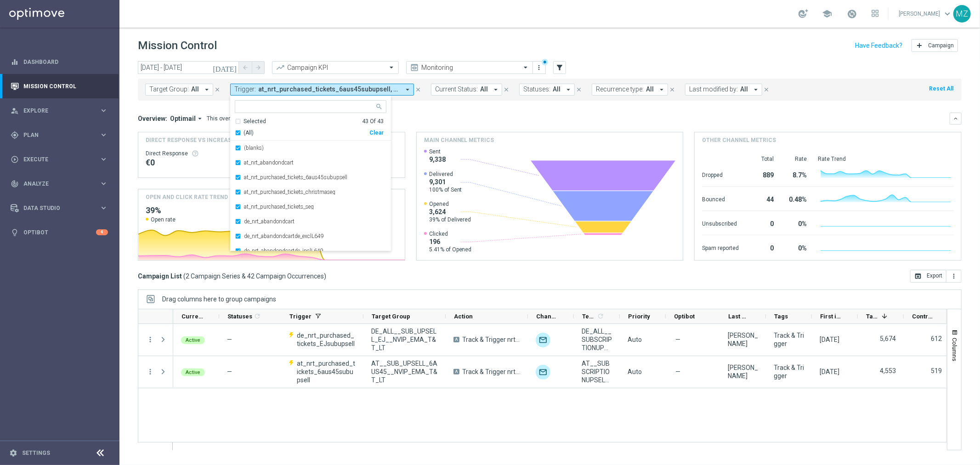
click at [238, 131] on div "(All)" at bounding box center [302, 133] width 135 height 8
click at [288, 179] on label "at_nrt_purchased_tickets_6aus45subupsell" at bounding box center [295, 178] width 103 height 6
drag, startPoint x: 281, startPoint y: 204, endPoint x: 286, endPoint y: 207, distance: 5.1
click at [286, 207] on label "at_nrt_purchased_tickets_seg" at bounding box center [279, 207] width 70 height 6
